Goal: Information Seeking & Learning: Get advice/opinions

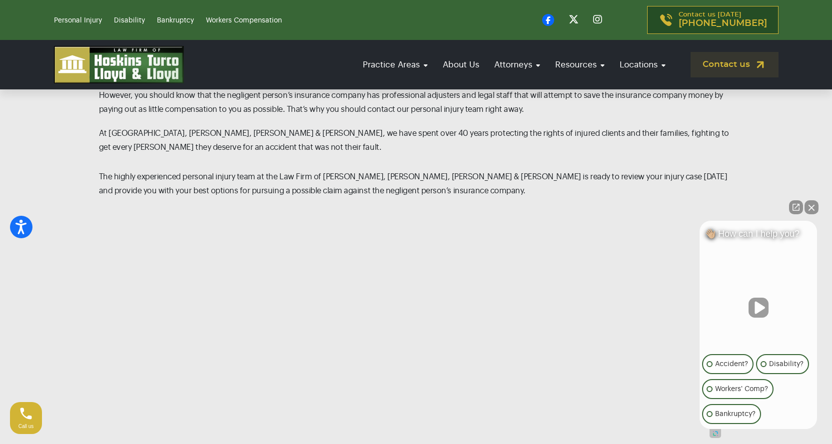
scroll to position [1200, 0]
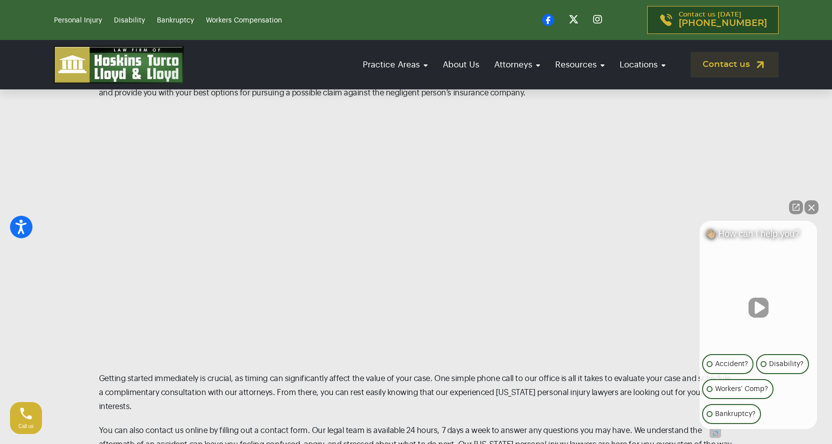
click at [808, 207] on button "Close Intaker Chat Widget" at bounding box center [812, 207] width 14 height 14
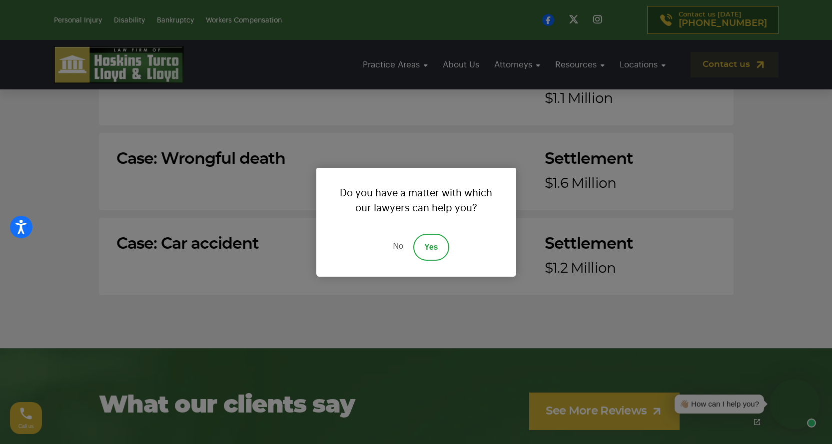
scroll to position [7313, 0]
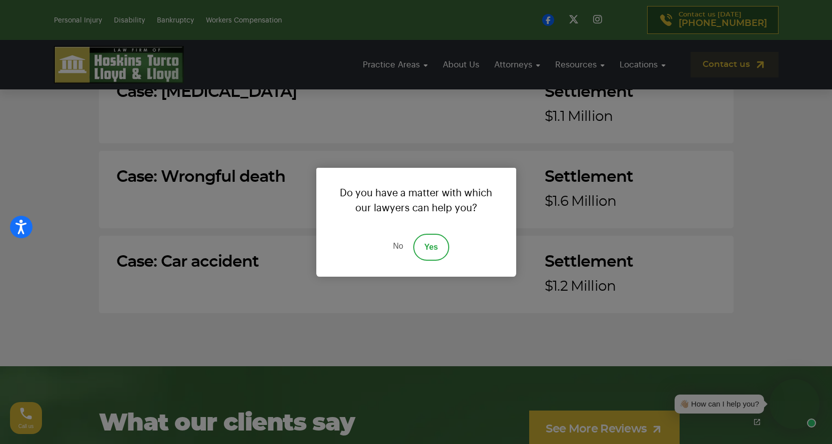
click at [619, 300] on div "Do you have a matter with which our lawyers can help you? No Yes" at bounding box center [416, 222] width 832 height 444
click at [397, 249] on link "No" at bounding box center [398, 247] width 30 height 27
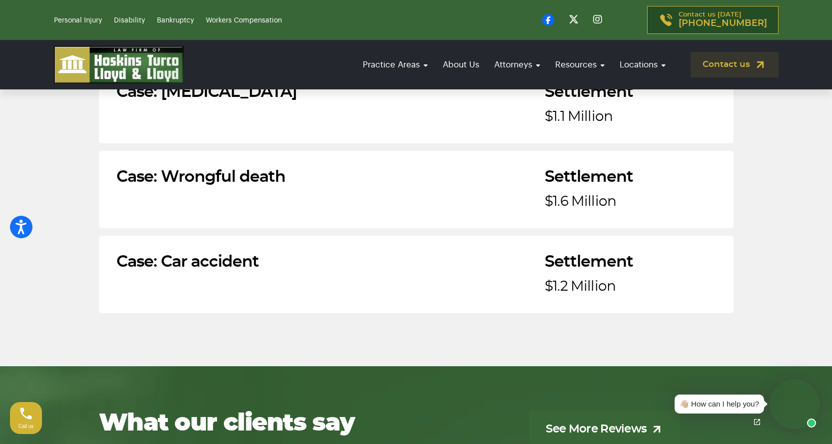
click at [553, 411] on link "See More Reviews" at bounding box center [604, 429] width 150 height 37
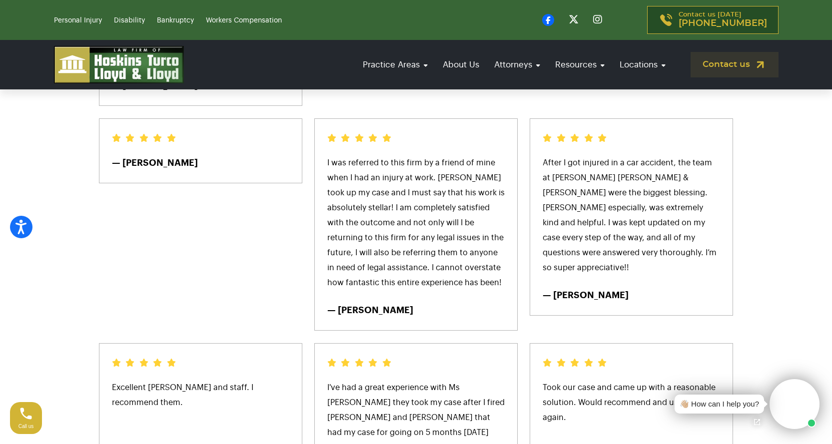
scroll to position [5063, 0]
